Goal: Transaction & Acquisition: Purchase product/service

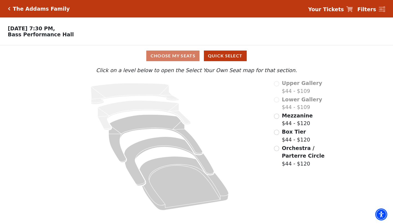
click at [276, 115] on input "radio" at bounding box center [276, 116] width 5 height 5
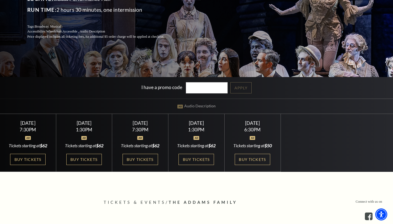
scroll to position [174, 0]
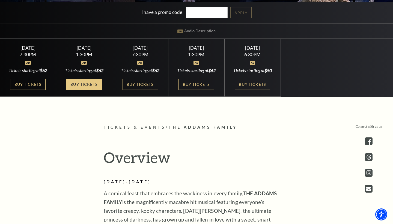
click at [87, 89] on link "Buy Tickets" at bounding box center [84, 84] width 36 height 11
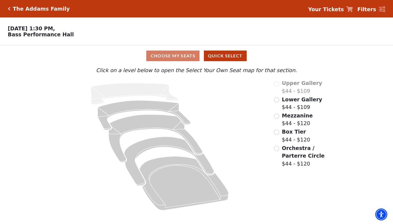
click at [277, 115] on input "Mezzanine$44 - $120\a" at bounding box center [276, 116] width 5 height 5
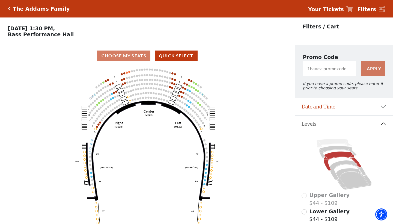
scroll to position [25, 0]
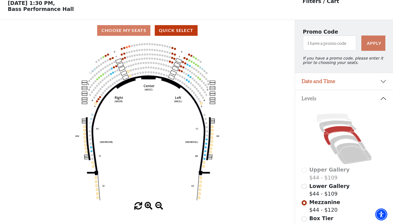
click at [273, 127] on icon "Center (MEZC) Right (MEZR) Left (MEZL) (MEXBOXR) (MEXBOXL) XX WW CC DD YY BB ZZ…" at bounding box center [147, 121] width 265 height 161
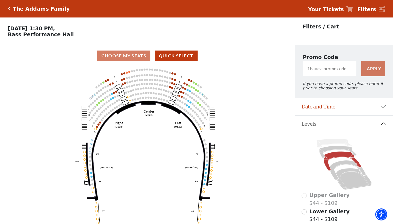
scroll to position [0, 0]
click at [12, 9] on div "The Addams Family" at bounding box center [40, 9] width 60 height 6
click at [10, 9] on div "The Addams Family" at bounding box center [40, 9] width 60 height 6
click at [9, 9] on icon "Click here to go back to filters" at bounding box center [9, 9] width 2 height 4
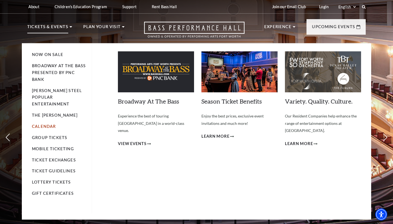
click at [52, 124] on link "Calendar" at bounding box center [44, 126] width 24 height 5
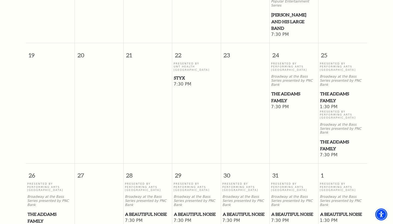
scroll to position [321, 0]
click at [329, 138] on span "The Addams Family" at bounding box center [343, 144] width 46 height 13
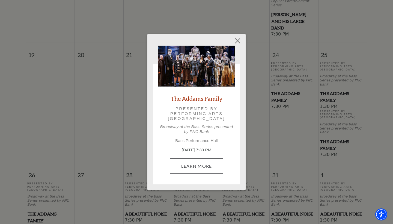
click at [191, 164] on link "Learn More" at bounding box center [196, 165] width 53 height 15
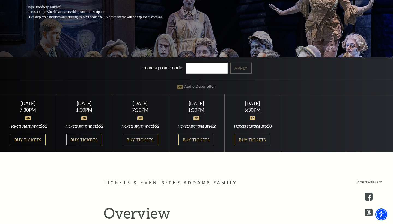
scroll to position [119, 0]
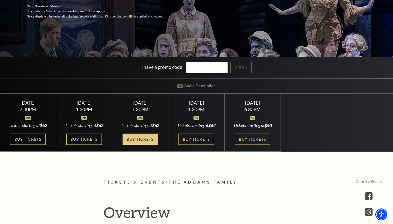
click at [141, 143] on link "Buy Tickets" at bounding box center [141, 139] width 36 height 11
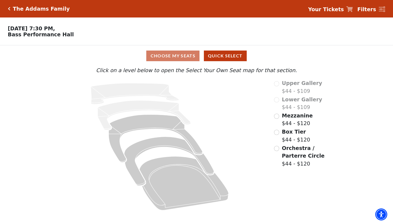
click at [277, 115] on input "Mezzanine$44 - $120\a" at bounding box center [276, 116] width 5 height 5
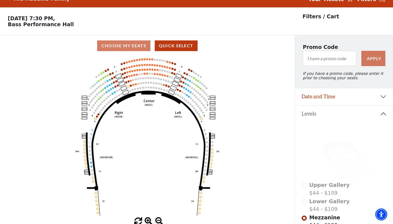
scroll to position [10, 0]
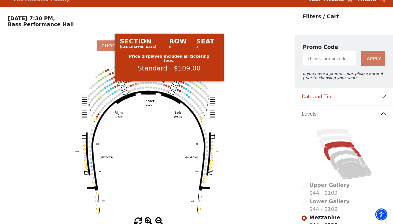
click at [164, 84] on circle at bounding box center [164, 85] width 2 height 2
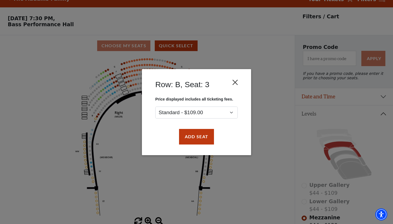
click at [237, 83] on button "Close" at bounding box center [235, 82] width 10 height 10
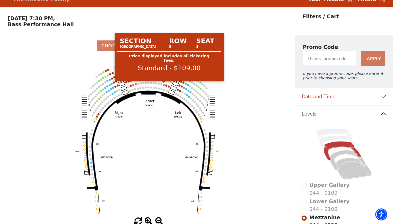
scroll to position [7, 0]
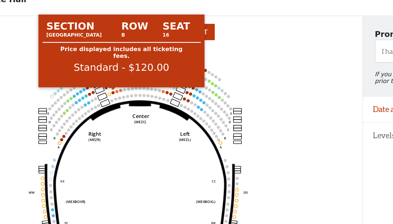
click at [130, 88] on circle at bounding box center [131, 89] width 2 height 2
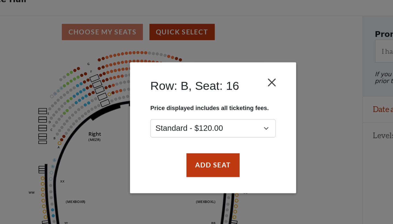
click at [230, 77] on button "Close" at bounding box center [235, 82] width 10 height 10
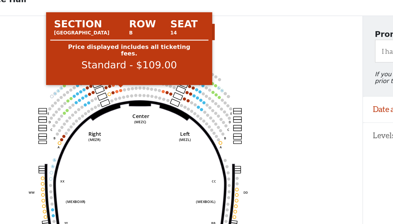
click at [135, 87] on circle at bounding box center [136, 88] width 2 height 2
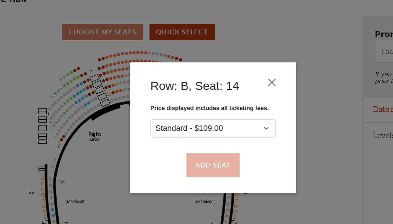
click at [179, 129] on button "Add Seat" at bounding box center [196, 136] width 35 height 15
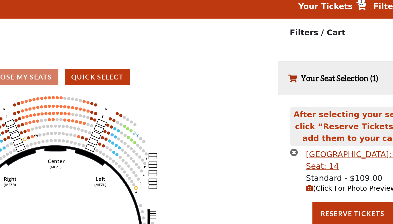
scroll to position [0, 0]
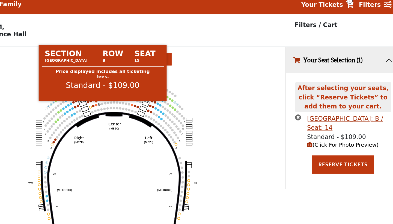
click at [132, 94] on circle at bounding box center [133, 95] width 2 height 2
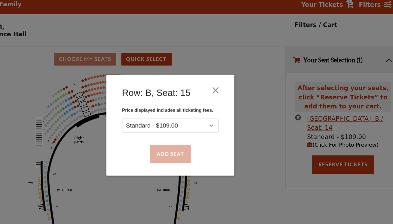
click at [179, 134] on button "Add Seat" at bounding box center [196, 136] width 35 height 15
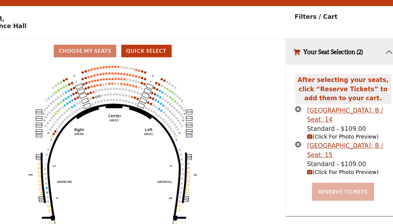
click at [318, 168] on button "Reserve Tickets" at bounding box center [344, 175] width 53 height 15
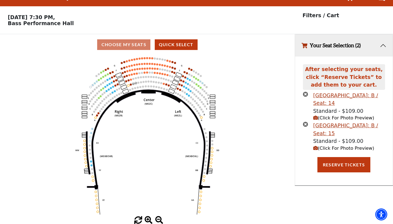
scroll to position [11, 0]
click at [305, 93] on icon "times-circle" at bounding box center [305, 93] width 5 height 5
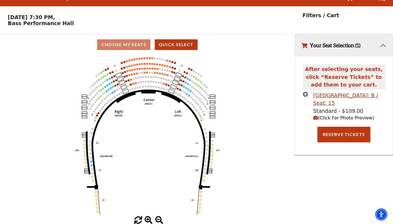
click at [306, 93] on icon "times-circle" at bounding box center [305, 93] width 5 height 5
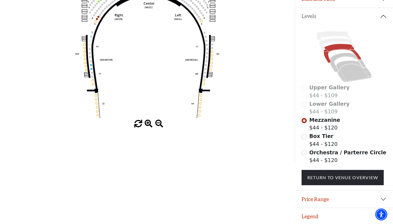
scroll to position [107, 0]
click at [306, 217] on button "Legend" at bounding box center [344, 216] width 98 height 17
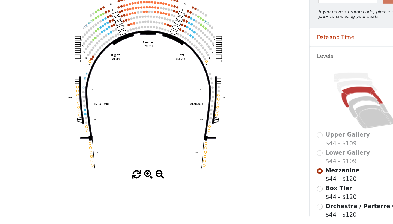
scroll to position [54, 0]
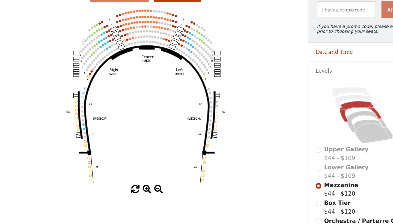
click at [302, 187] on input "Box Tier$44 - $120\a" at bounding box center [304, 189] width 5 height 5
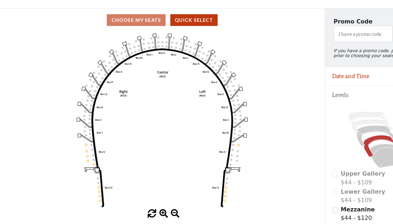
scroll to position [31, 0]
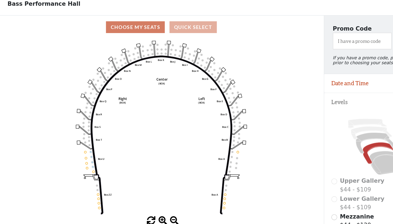
click at [182, 26] on button "Quick Select" at bounding box center [176, 24] width 43 height 11
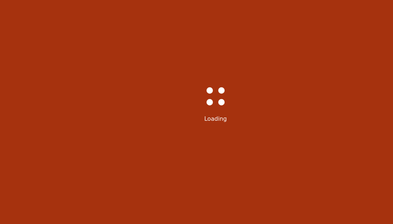
select select "6292"
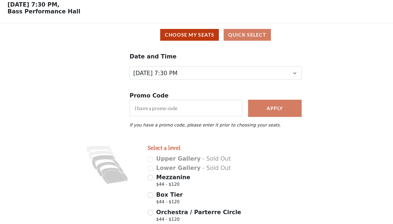
scroll to position [20, 0]
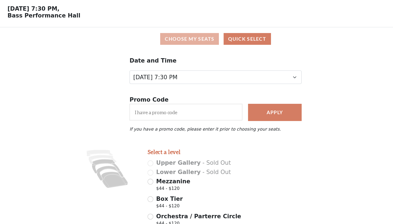
click at [163, 31] on button "Choose My Seats" at bounding box center [172, 35] width 53 height 11
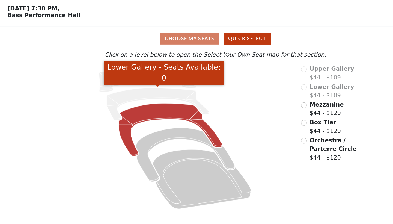
scroll to position [0, 0]
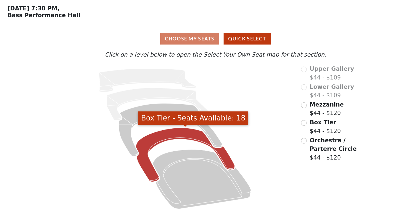
click at [140, 137] on icon "Box Tier - Seats Available: 18" at bounding box center [169, 161] width 90 height 49
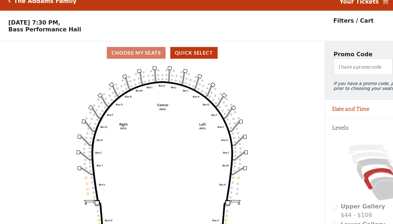
scroll to position [2, 0]
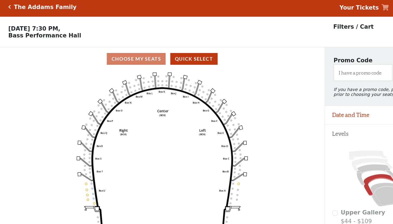
click at [10, 5] on div "The Addams Family" at bounding box center [40, 6] width 60 height 6
click at [7, 5] on div "The Addams Family Your Tickets Filters" at bounding box center [196, 6] width 393 height 17
click at [8, 6] on icon "Click here to go back to filters" at bounding box center [9, 6] width 2 height 4
click at [127, 54] on div "Choose My Seats Quick Select" at bounding box center [147, 56] width 295 height 11
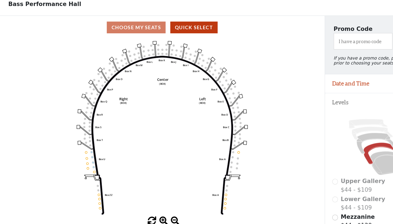
scroll to position [16, 0]
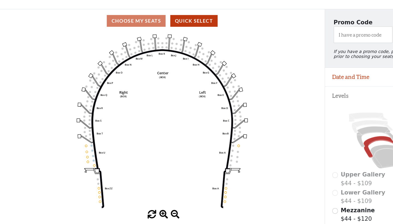
click at [138, 34] on div "Choose My Seats Quick Select" at bounding box center [147, 39] width 295 height 11
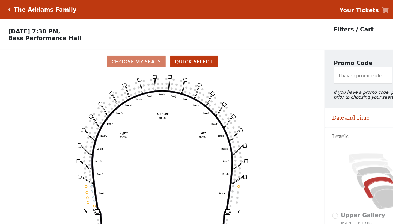
scroll to position [0, 0]
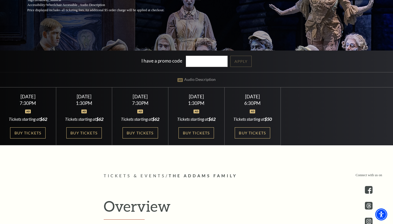
scroll to position [135, 0]
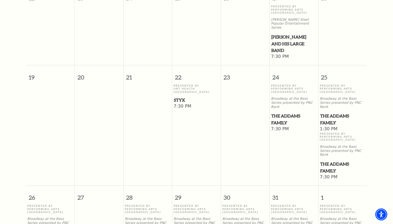
scroll to position [299, 0]
click at [332, 160] on span "The Addams Family" at bounding box center [343, 166] width 46 height 13
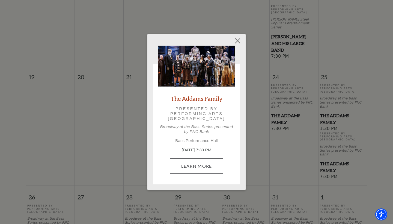
click at [198, 165] on link "Learn More" at bounding box center [196, 165] width 53 height 15
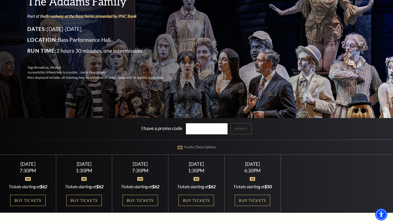
scroll to position [93, 0]
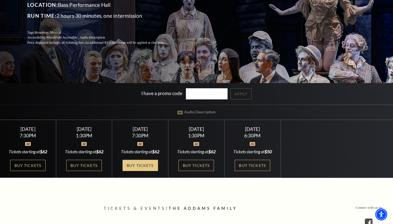
click at [133, 171] on link "Buy Tickets" at bounding box center [141, 165] width 36 height 11
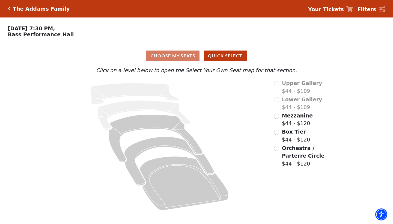
click at [276, 116] on input "Mezzanine$44 - $120\a" at bounding box center [276, 116] width 5 height 5
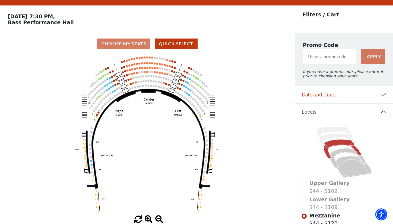
scroll to position [8, 0]
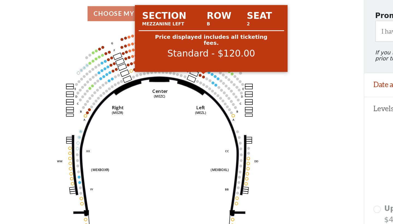
click at [179, 91] on circle at bounding box center [180, 92] width 2 height 2
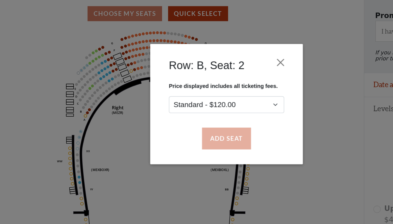
click at [179, 129] on button "Add Seat" at bounding box center [196, 136] width 35 height 15
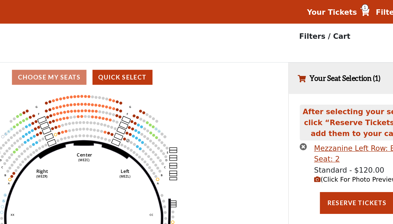
scroll to position [0, 0]
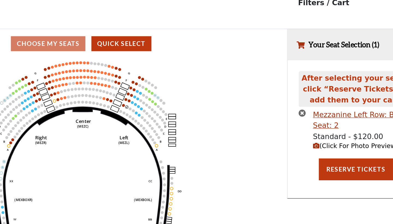
click at [177, 99] on circle at bounding box center [178, 100] width 2 height 2
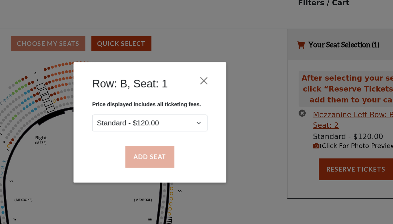
click at [179, 129] on button "Add Seat" at bounding box center [196, 136] width 35 height 15
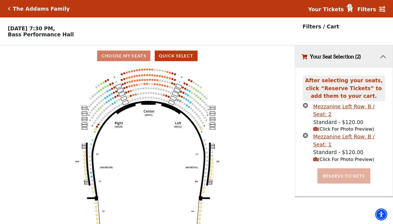
click at [352, 171] on button "Reserve Tickets" at bounding box center [344, 175] width 53 height 15
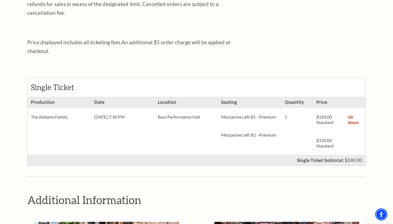
scroll to position [178, 0]
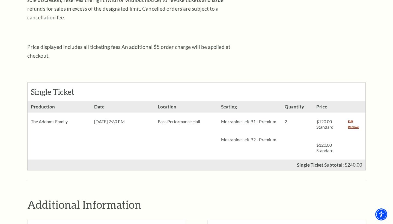
click at [352, 119] on link "Edit" at bounding box center [350, 121] width 5 height 5
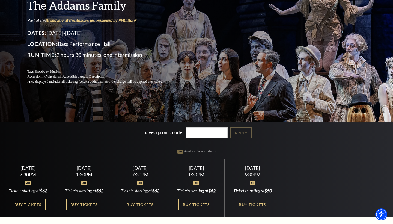
scroll to position [68, 0]
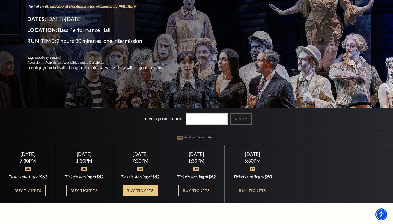
click at [140, 196] on link "Buy Tickets" at bounding box center [141, 190] width 36 height 11
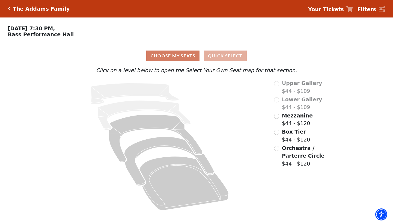
click at [230, 57] on button "Quick Select" at bounding box center [225, 56] width 43 height 11
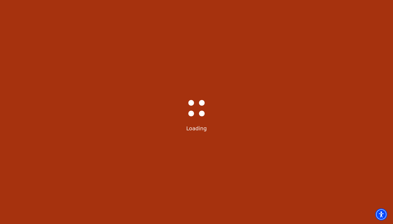
select select "6292"
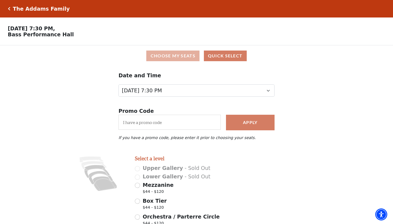
click at [175, 59] on button "Choose My Seats" at bounding box center [172, 56] width 53 height 11
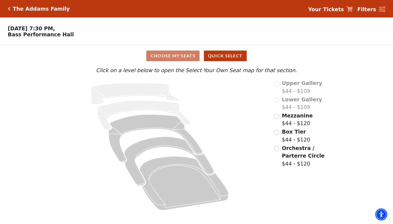
click at [276, 115] on input "Mezzanine$44 - $120\a" at bounding box center [276, 116] width 5 height 5
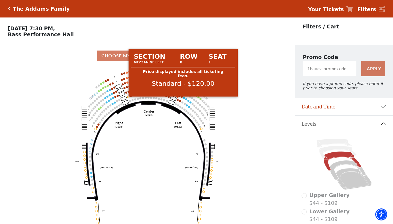
click at [178, 100] on circle at bounding box center [178, 100] width 2 height 2
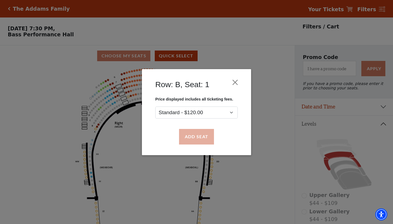
click at [190, 138] on button "Add Seat" at bounding box center [196, 136] width 35 height 15
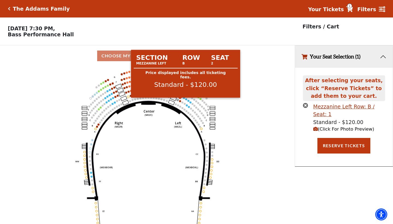
click at [180, 101] on circle at bounding box center [180, 101] width 2 height 2
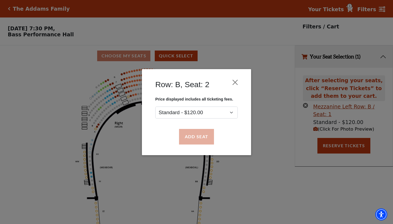
click at [198, 134] on button "Add Seat" at bounding box center [196, 136] width 35 height 15
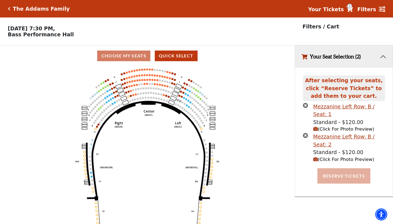
click at [335, 168] on button "Reserve Tickets" at bounding box center [344, 175] width 53 height 15
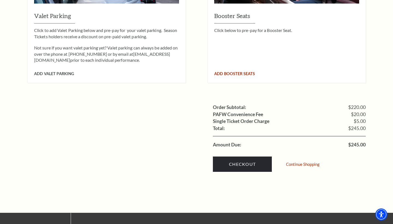
scroll to position [474, 0]
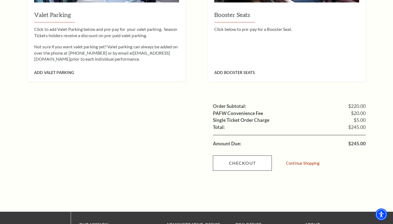
click at [243, 155] on link "Checkout" at bounding box center [242, 162] width 59 height 15
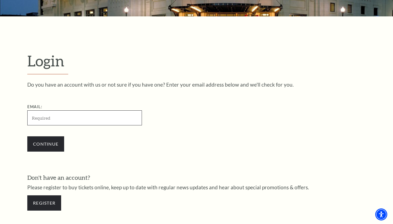
scroll to position [105, 0]
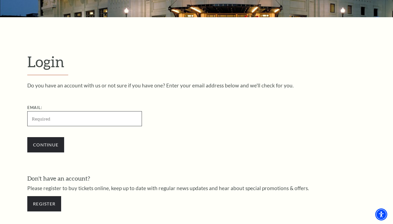
click at [117, 117] on input "Email:" at bounding box center [84, 118] width 115 height 15
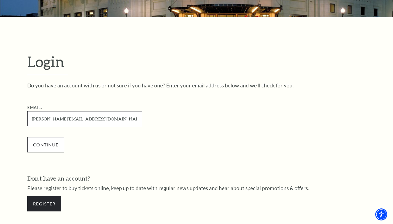
type input "hjamei@hotmail.com"
click at [54, 143] on input "Continue" at bounding box center [45, 144] width 37 height 15
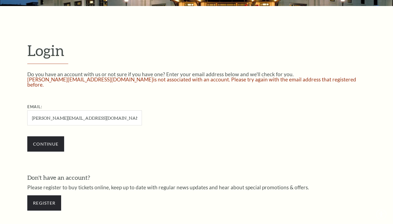
scroll to position [116, 0]
click at [51, 199] on link "Register" at bounding box center [44, 202] width 34 height 15
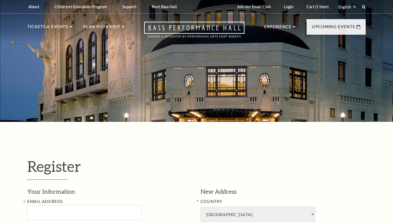
select select "1"
select select "[GEOGRAPHIC_DATA]"
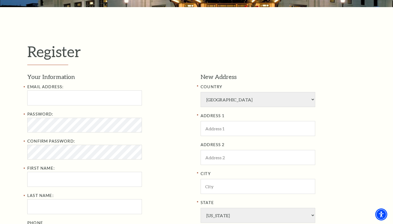
scroll to position [111, 0]
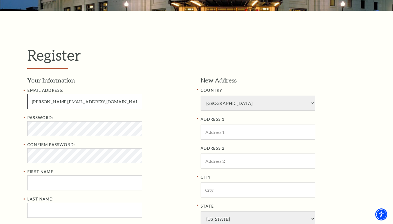
type input "[PERSON_NAME][EMAIL_ADDRESS][DOMAIN_NAME]"
click at [12, 163] on div "Register Your Information Email Address: hjamei@hotmail.com Password: Confirm P…" at bounding box center [196, 177] width 393 height 333
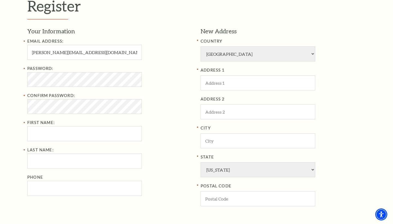
scroll to position [161, 0]
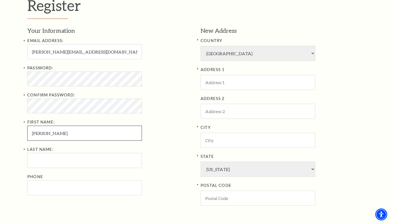
type input "Holly"
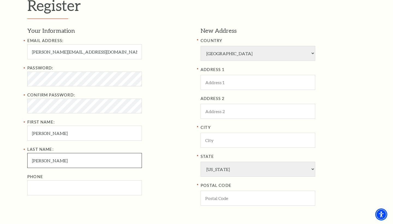
type input "Jamie"
type input "817-291-3222"
click at [175, 171] on div "Last Name: Jamie Phone 817-291-3222" at bounding box center [109, 170] width 165 height 49
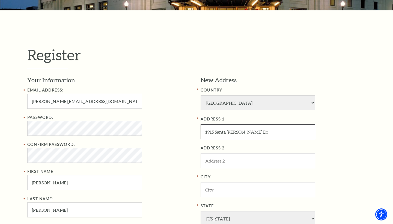
type input "1915 Santa Anna Dr"
click at [345, 133] on div "ADDRESS 1 1915 Santa Anna Dr ADDRESS 2 City State Alabama Alaska American Embas…" at bounding box center [283, 185] width 165 height 139
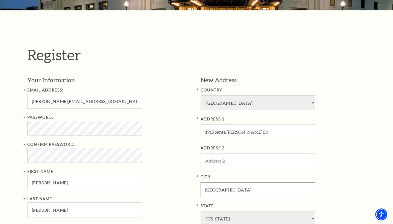
type input "Arlington"
click at [334, 132] on div "ADDRESS 1 1915 Santa Anna Dr ADDRESS 2 City Arlington State Alabama Alaska Amer…" at bounding box center [283, 185] width 165 height 139
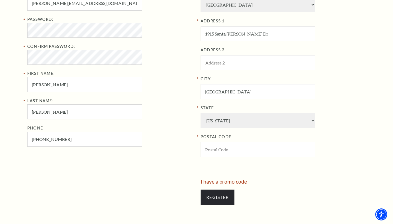
scroll to position [215, 0]
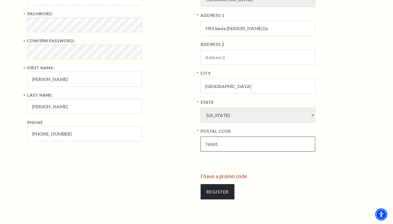
type input "76001"
click at [268, 173] on div "I have a promo code" at bounding box center [283, 175] width 165 height 5
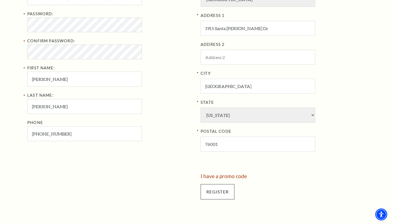
click at [222, 184] on input "Register" at bounding box center [218, 191] width 34 height 15
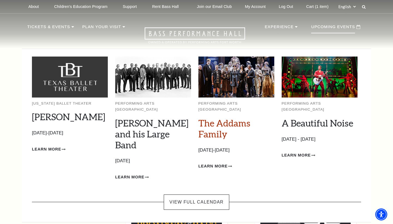
click at [215, 118] on link "The Addams Family" at bounding box center [225, 128] width 52 height 22
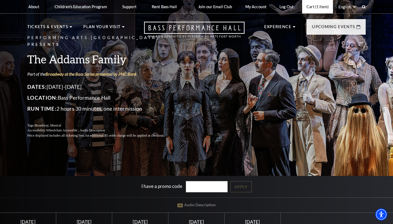
click at [318, 6] on link "Cart (1 item)" at bounding box center [317, 6] width 31 height 13
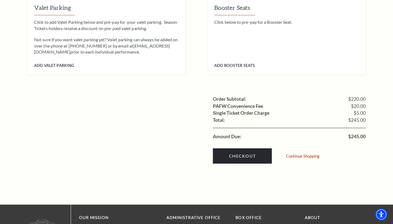
scroll to position [491, 0]
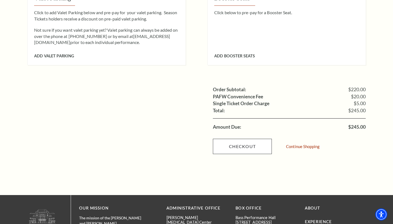
click at [251, 139] on link "Checkout" at bounding box center [242, 146] width 59 height 15
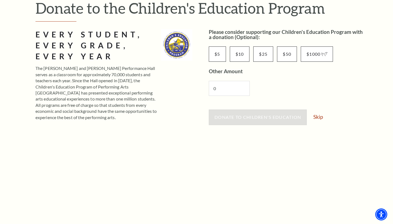
scroll to position [49, 0]
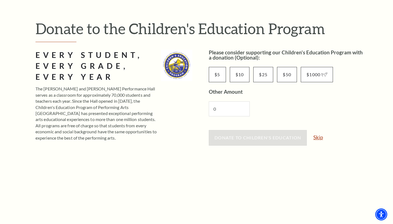
click at [321, 137] on link "Skip" at bounding box center [319, 137] width 10 height 5
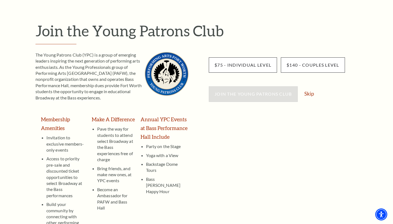
scroll to position [37, 0]
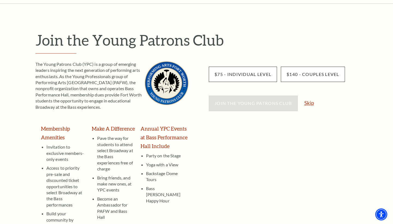
click at [312, 102] on link "Skip" at bounding box center [310, 102] width 10 height 5
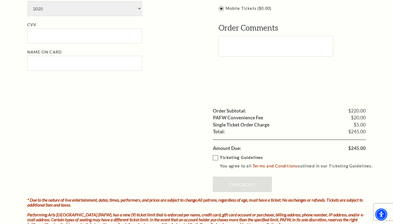
scroll to position [397, 0]
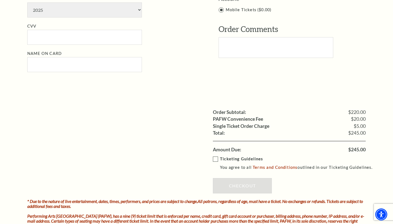
click at [215, 156] on label "Ticketing Guidelines You agree to all Terms and Conditions outlined in our Tick…" at bounding box center [295, 163] width 165 height 15
click at [0, 0] on input "Ticketing Guidelines You agree to all Terms and Conditions outlined in our Tick…" at bounding box center [0, 0] width 0 height 0
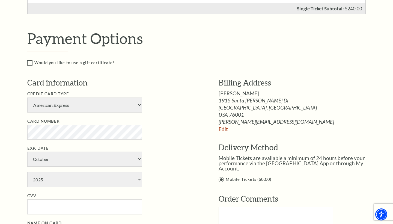
scroll to position [220, 0]
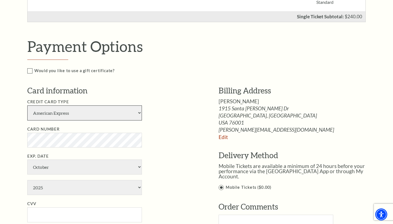
select select "24"
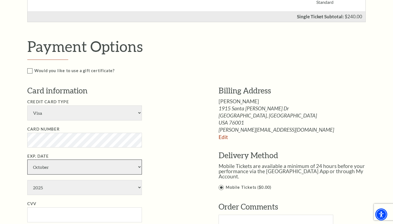
select select "1"
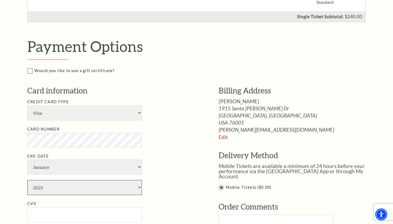
select select "2030"
click at [170, 200] on li "CVV" at bounding box center [114, 211] width 175 height 22
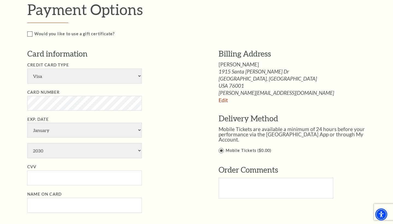
scroll to position [258, 0]
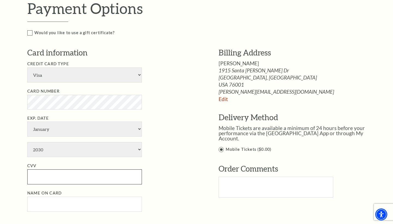
click at [127, 169] on input "CVV" at bounding box center [84, 176] width 115 height 15
type input "718"
click at [184, 163] on li "CVV 718" at bounding box center [114, 174] width 175 height 22
click at [104, 197] on input "Name on Card" at bounding box center [84, 204] width 115 height 15
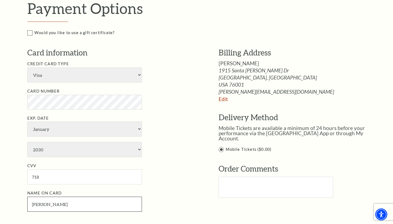
type input "[PERSON_NAME]"
click at [171, 190] on li "Name on Card [PERSON_NAME]" at bounding box center [114, 201] width 175 height 22
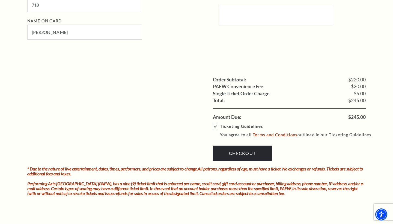
scroll to position [430, 0]
click at [235, 145] on link "Checkout" at bounding box center [242, 152] width 59 height 15
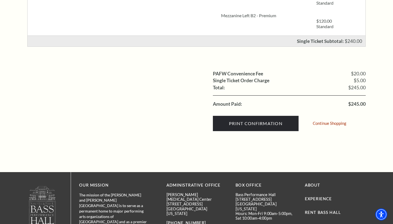
scroll to position [157, 0]
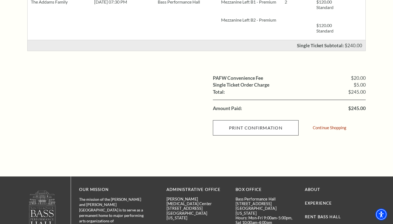
click at [253, 126] on input "Print Confirmation" at bounding box center [256, 127] width 86 height 15
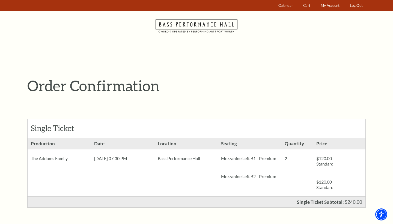
scroll to position [0, 0]
